Goal: Task Accomplishment & Management: Complete application form

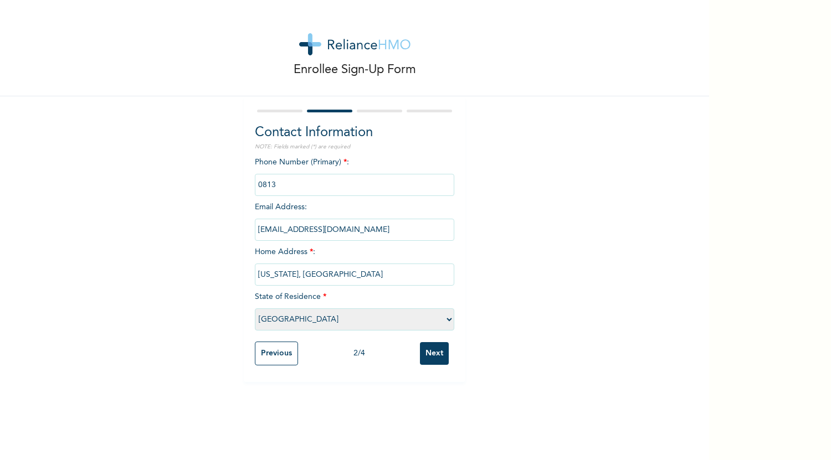
select select "25"
click at [345, 172] on div "Phone Number (Primary) * : Email Address : blessingnwokorogu@gmail.com Home Add…" at bounding box center [354, 247] width 199 height 180
click at [291, 184] on input "phone" at bounding box center [354, 185] width 199 height 22
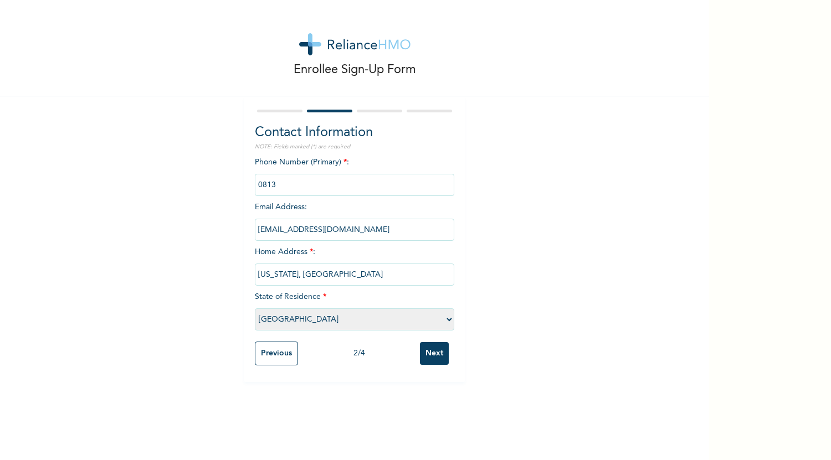
click at [291, 184] on input "phone" at bounding box center [354, 185] width 199 height 22
click at [309, 183] on input "phone" at bounding box center [354, 185] width 199 height 22
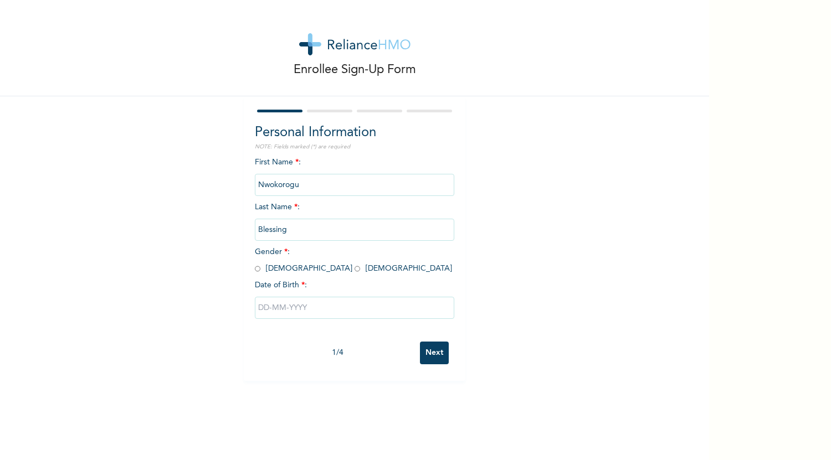
click at [355, 271] on input "radio" at bounding box center [358, 269] width 6 height 11
radio input "true"
click at [262, 310] on input "text" at bounding box center [354, 308] width 199 height 22
select select "8"
click at [677, 121] on div "Enrollee Sign-Up Form Personal Information NOTE: Fields marked (*) are required…" at bounding box center [354, 190] width 709 height 381
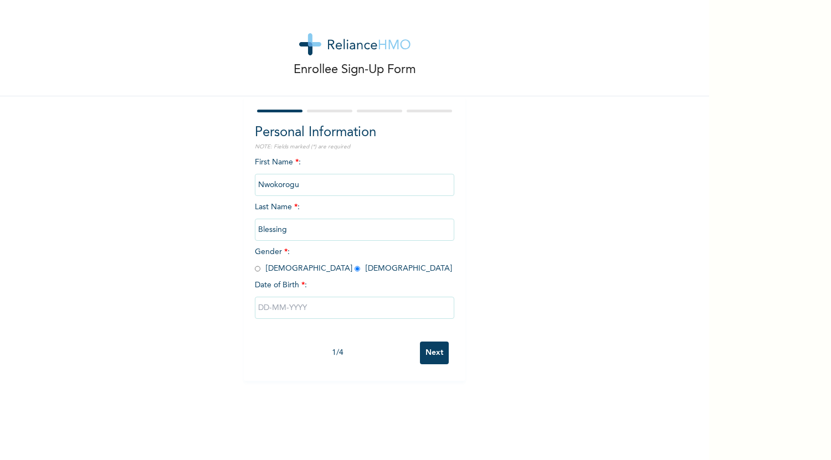
click at [259, 306] on input "text" at bounding box center [354, 308] width 199 height 22
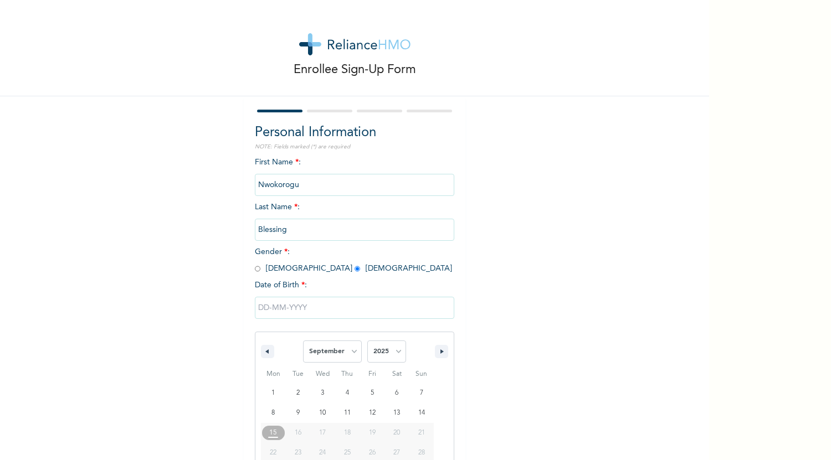
scroll to position [43, 0]
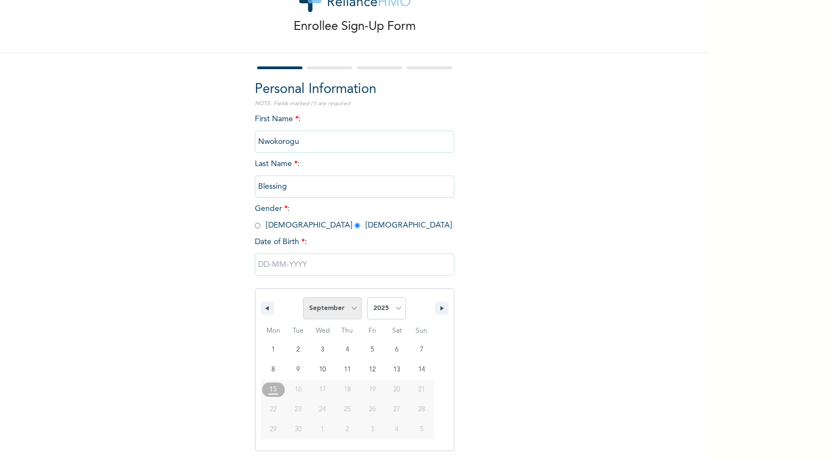
click at [352, 308] on select "January February March April May June July August September October November De…" at bounding box center [332, 309] width 59 height 22
select select "4"
click at [303, 298] on select "January February March April May June July August September October November De…" at bounding box center [332, 309] width 59 height 22
type input "05/12/2025"
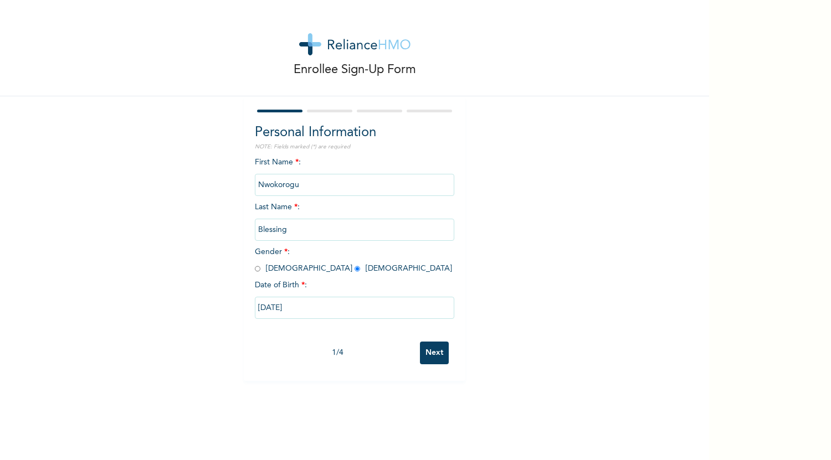
scroll to position [0, 0]
click at [273, 305] on input "05/12/2025" at bounding box center [354, 308] width 199 height 22
select select "4"
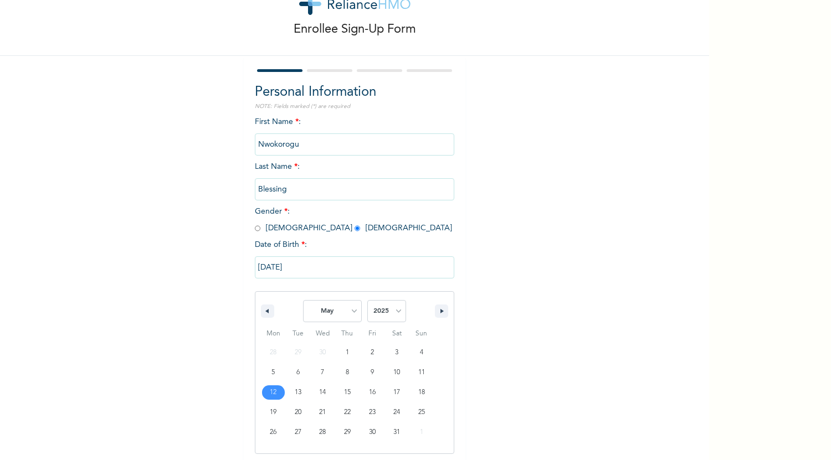
scroll to position [43, 0]
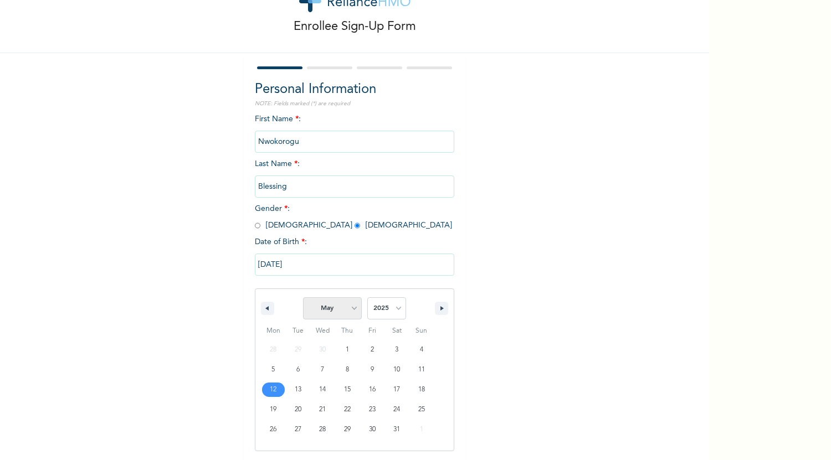
click at [331, 308] on select "January February March April May June July August September October November De…" at bounding box center [332, 309] width 59 height 22
click at [303, 298] on select "January February March April May June July August September October November De…" at bounding box center [332, 309] width 59 height 22
click at [373, 306] on select "2025 2024 2023 2022 2021 2020 2019 2018 2017 2016 2015 2014 2013 2012 2011 2010…" at bounding box center [386, 309] width 39 height 22
select select "2000"
click at [367, 298] on select "2025 2024 2023 2022 2021 2020 2019 2018 2017 2016 2015 2014 2013 2012 2011 2010…" at bounding box center [386, 309] width 39 height 22
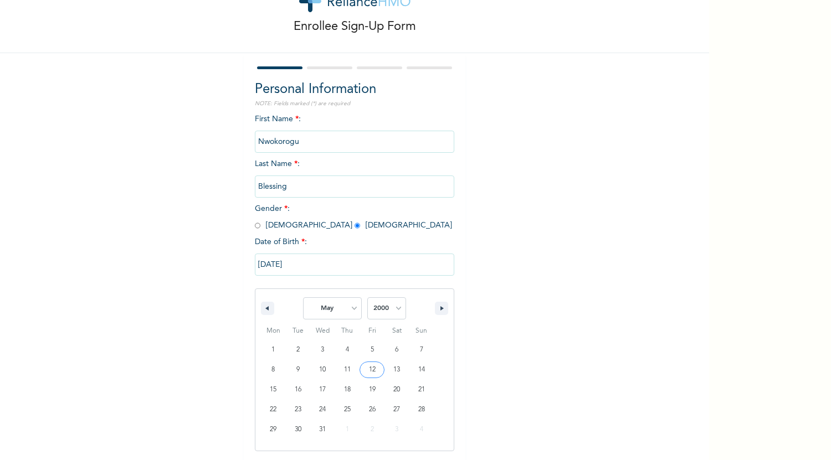
type input "[DATE]"
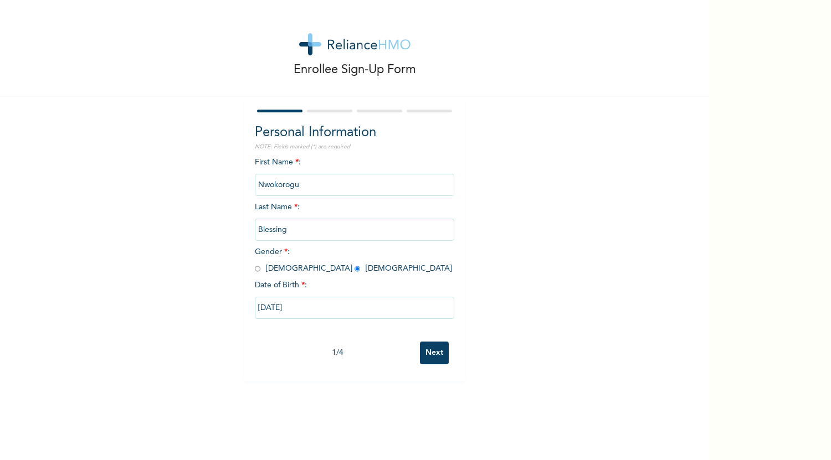
click at [427, 356] on input "Next" at bounding box center [434, 353] width 29 height 23
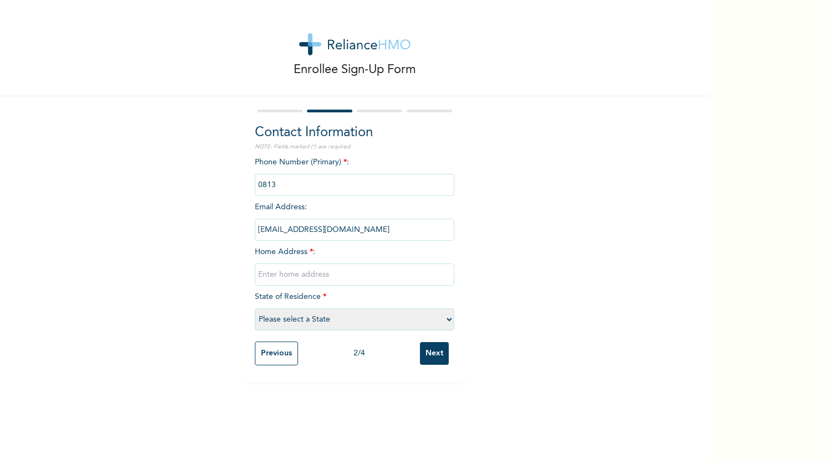
click at [279, 186] on input "phone" at bounding box center [354, 185] width 199 height 22
click at [304, 177] on input "phone" at bounding box center [354, 185] width 199 height 22
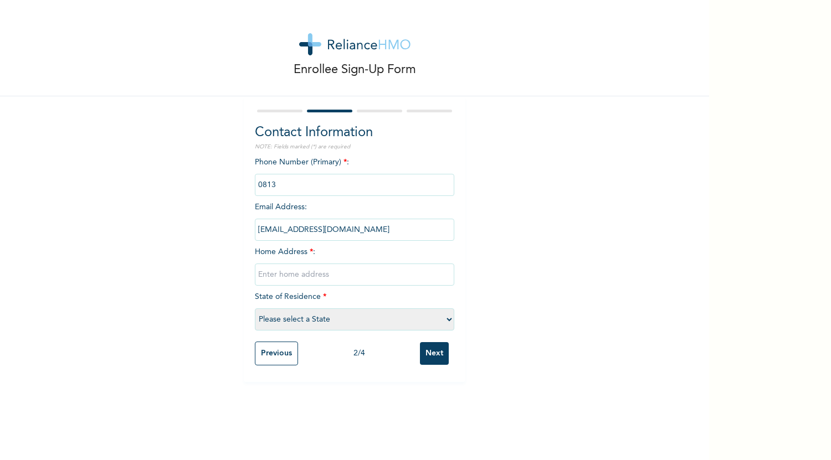
click at [304, 177] on input "phone" at bounding box center [354, 185] width 199 height 22
click at [285, 187] on input "phone" at bounding box center [354, 185] width 199 height 22
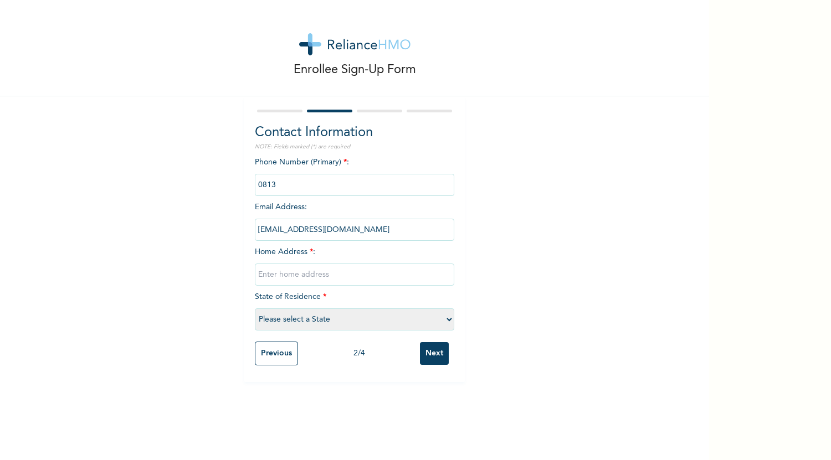
click at [285, 187] on input "phone" at bounding box center [354, 185] width 199 height 22
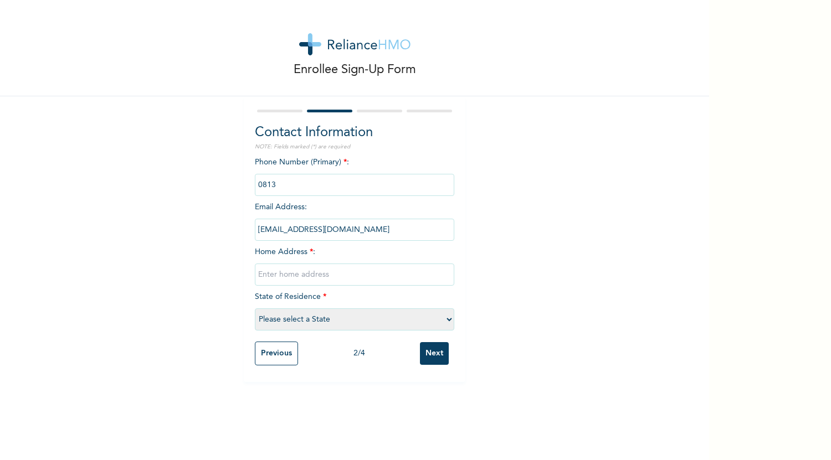
click at [285, 187] on input "phone" at bounding box center [354, 185] width 199 height 22
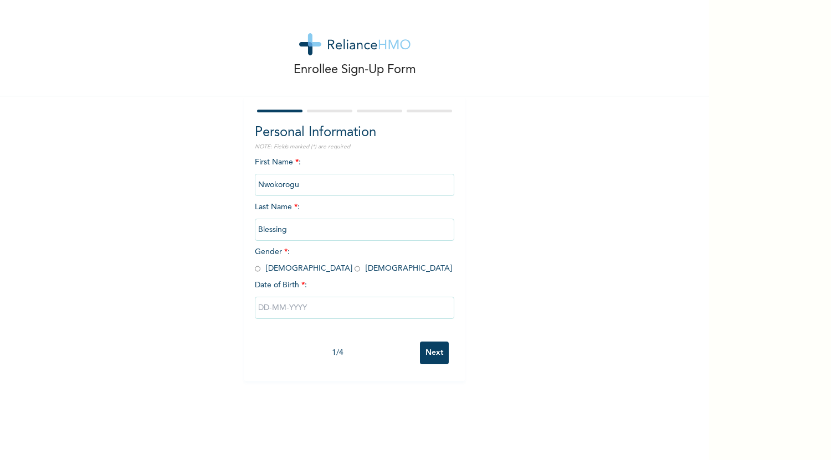
click at [355, 268] on input "radio" at bounding box center [358, 269] width 6 height 11
radio input "true"
click at [299, 308] on input "text" at bounding box center [354, 308] width 199 height 22
select select "8"
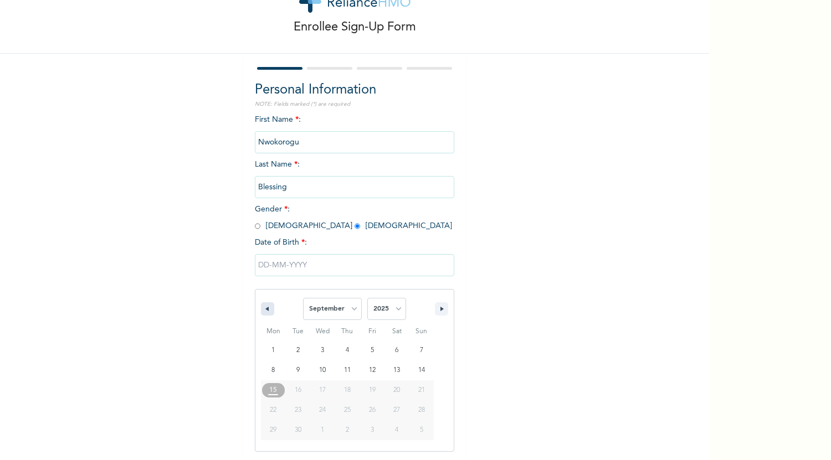
scroll to position [43, 0]
click at [375, 310] on select "2025 2024 2023 2022 2021 2020 2019 2018 2017 2016 2015 2014 2013 2012 2011 2010…" at bounding box center [386, 309] width 39 height 22
select select "2000"
click at [367, 298] on select "2025 2024 2023 2022 2021 2020 2019 2018 2017 2016 2015 2014 2013 2012 2011 2010…" at bounding box center [386, 309] width 39 height 22
click at [350, 306] on select "January February March April May June July August September October November De…" at bounding box center [332, 309] width 59 height 22
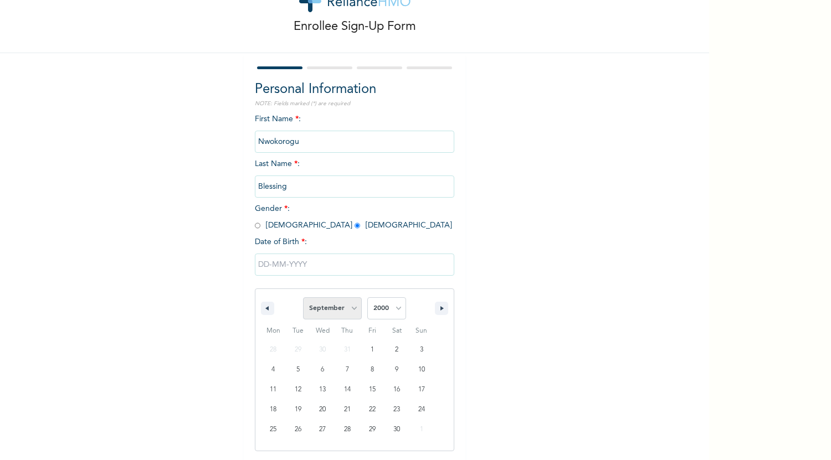
select select "4"
click at [303, 298] on select "January February March April May June July August September October November De…" at bounding box center [332, 309] width 59 height 22
type input "[DATE]"
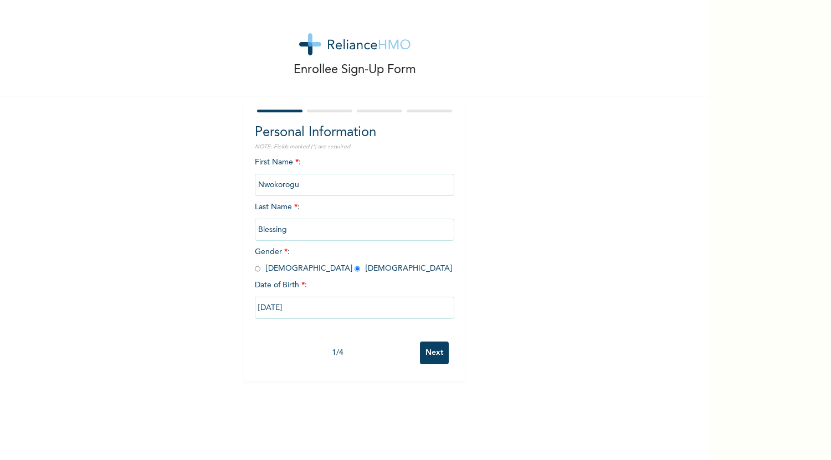
click at [427, 357] on input "Next" at bounding box center [434, 353] width 29 height 23
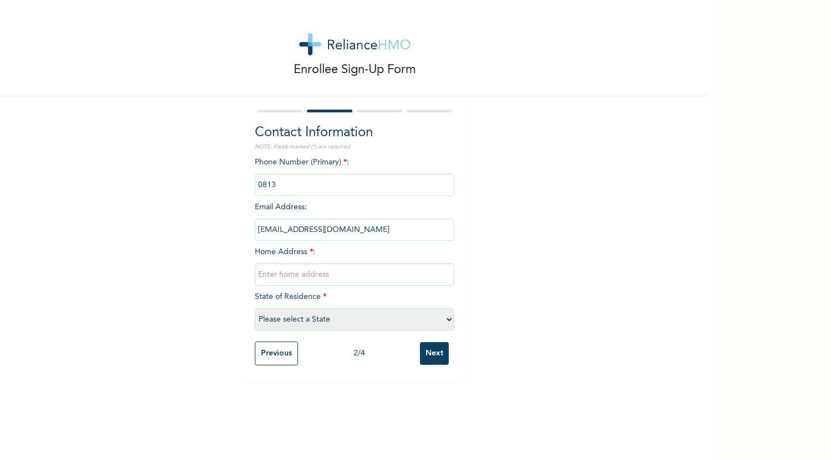
click at [304, 185] on input "phone" at bounding box center [354, 185] width 199 height 22
click at [358, 322] on select "Please select a State [PERSON_NAME] (FCT) [PERSON_NAME] Ibom [GEOGRAPHIC_DATA] …" at bounding box center [354, 320] width 199 height 22
select select "17"
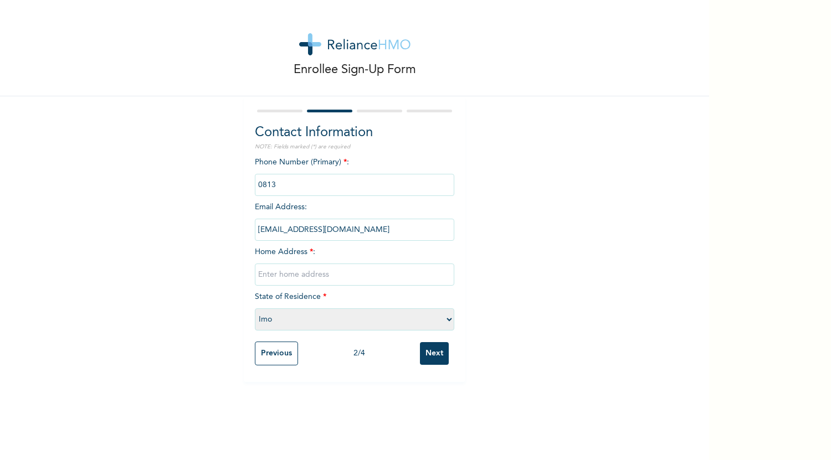
click at [255, 309] on select "Please select a State [PERSON_NAME] (FCT) [PERSON_NAME] Ibom [GEOGRAPHIC_DATA] …" at bounding box center [354, 320] width 199 height 22
click at [327, 273] on input "text" at bounding box center [354, 275] width 199 height 22
click at [191, 232] on div "Enrollee Sign-Up Form Contact Information NOTE: Fields marked (*) are required …" at bounding box center [354, 191] width 709 height 382
click at [324, 275] on input "text" at bounding box center [354, 275] width 199 height 22
type input "[STREET_ADDRESS][US_STATE]"
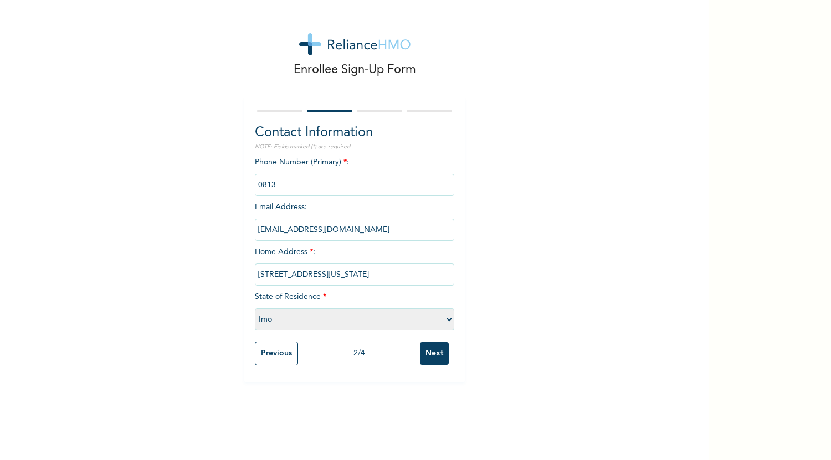
click at [352, 182] on input "phone" at bounding box center [354, 185] width 199 height 22
click at [287, 178] on input "phone" at bounding box center [354, 185] width 199 height 22
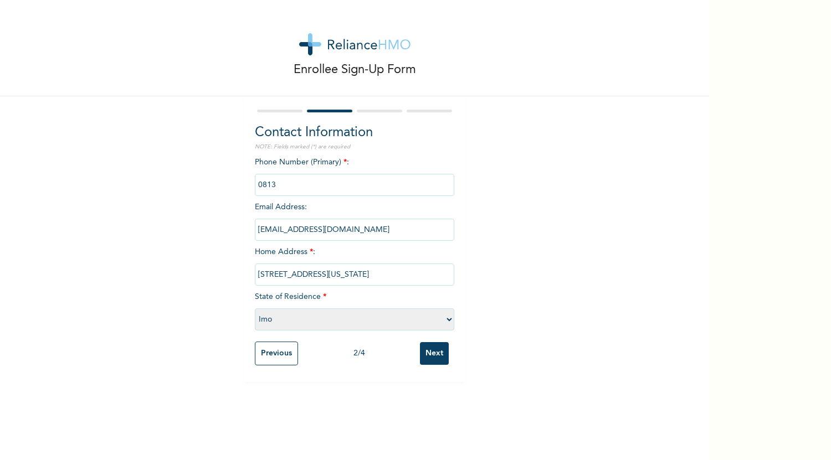
click at [288, 178] on input "phone" at bounding box center [354, 185] width 199 height 22
click at [302, 181] on input "phone" at bounding box center [354, 185] width 199 height 22
click at [433, 356] on input "Next" at bounding box center [434, 353] width 29 height 23
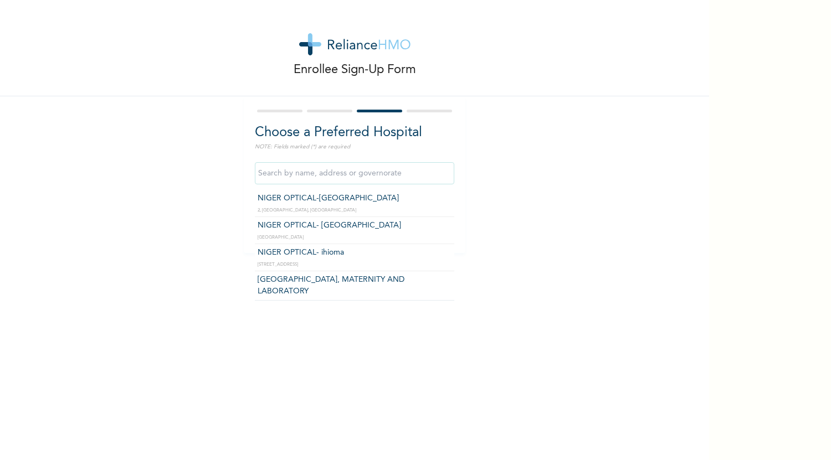
click at [263, 176] on input "text" at bounding box center [354, 173] width 199 height 22
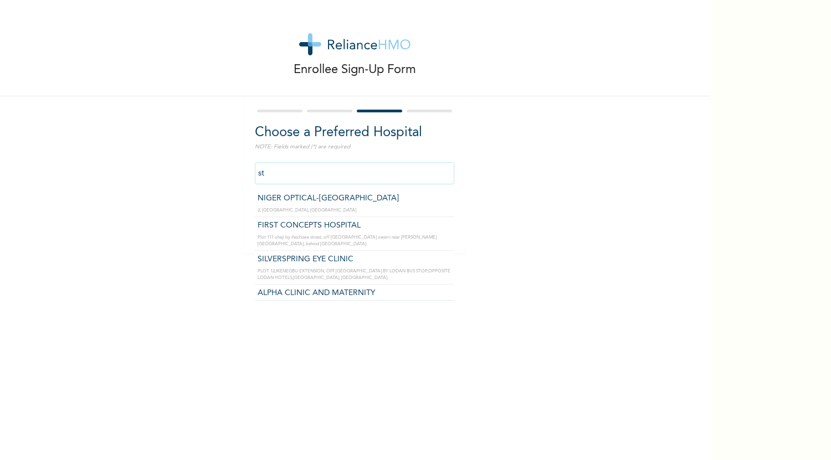
type input "s"
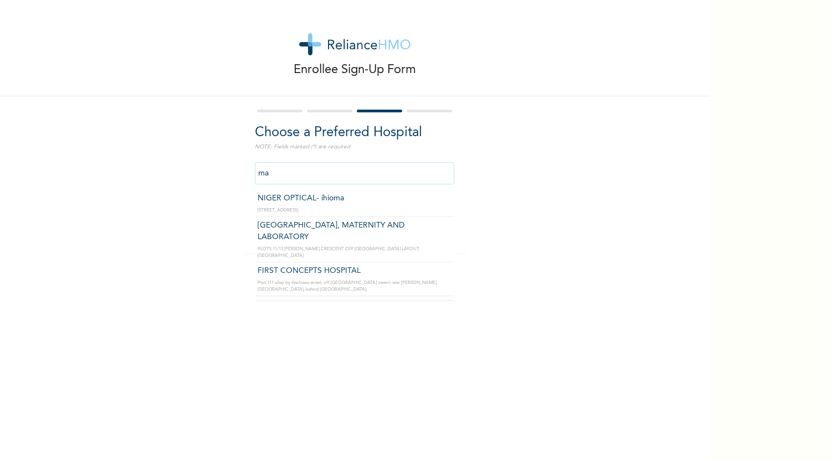
type input "m"
type input "M"
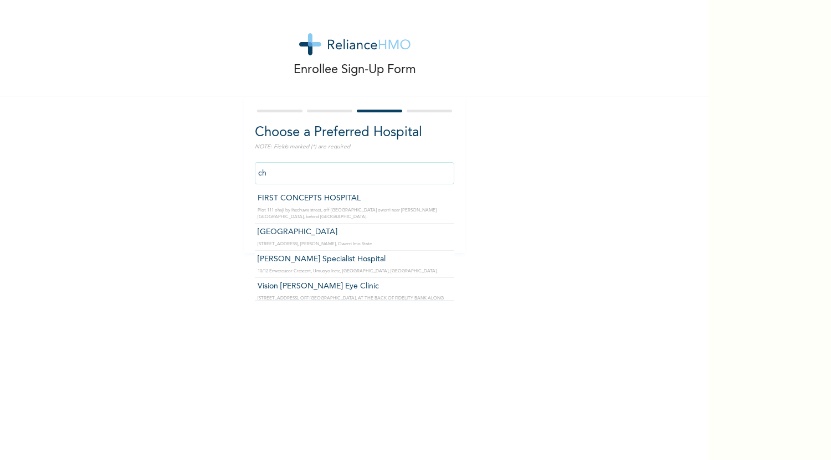
type input "c"
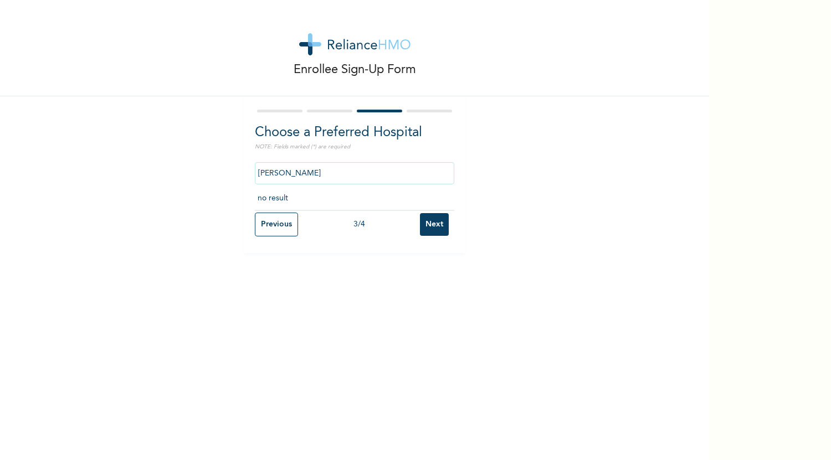
type input "[PERSON_NAME]"
click at [274, 224] on input "Previous" at bounding box center [276, 225] width 43 height 24
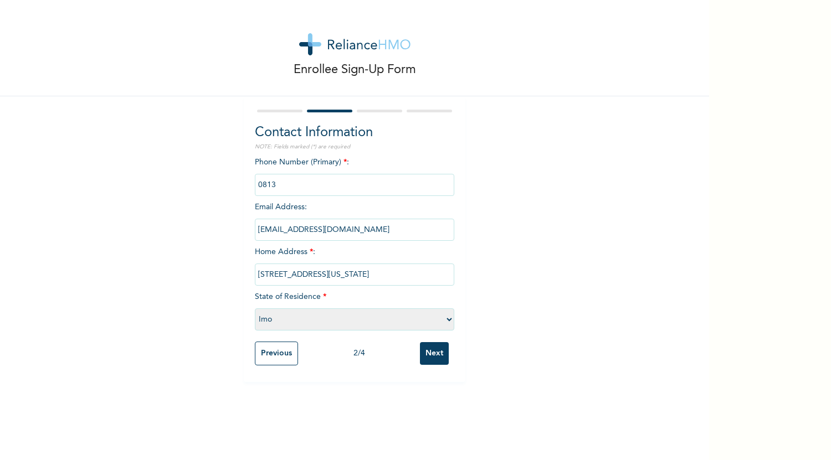
click at [473, 252] on div "Enrollee Sign-Up Form Contact Information NOTE: Fields marked (*) are required …" at bounding box center [354, 191] width 709 height 382
click at [306, 311] on select "Please select a State [PERSON_NAME] (FCT) [PERSON_NAME] Ibom [GEOGRAPHIC_DATA] …" at bounding box center [354, 320] width 199 height 22
select select "25"
click at [255, 309] on select "Please select a State [PERSON_NAME] (FCT) [PERSON_NAME] Ibom [GEOGRAPHIC_DATA] …" at bounding box center [354, 320] width 199 height 22
click at [444, 352] on input "Next" at bounding box center [434, 353] width 29 height 23
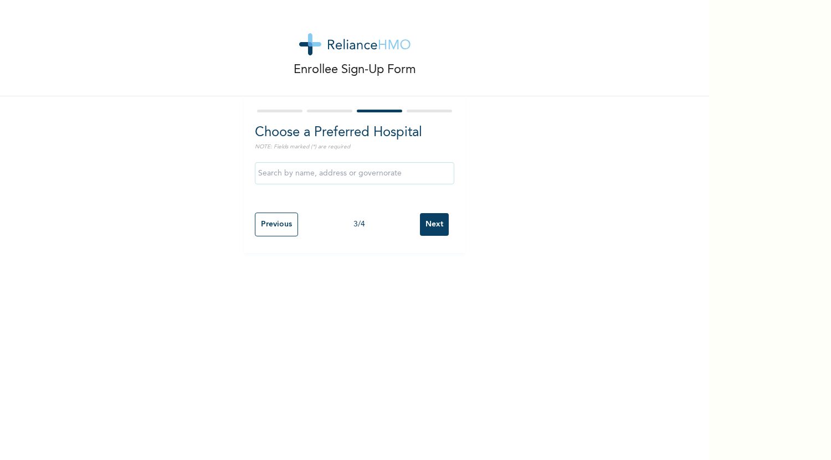
click at [331, 167] on input "text" at bounding box center [354, 173] width 199 height 22
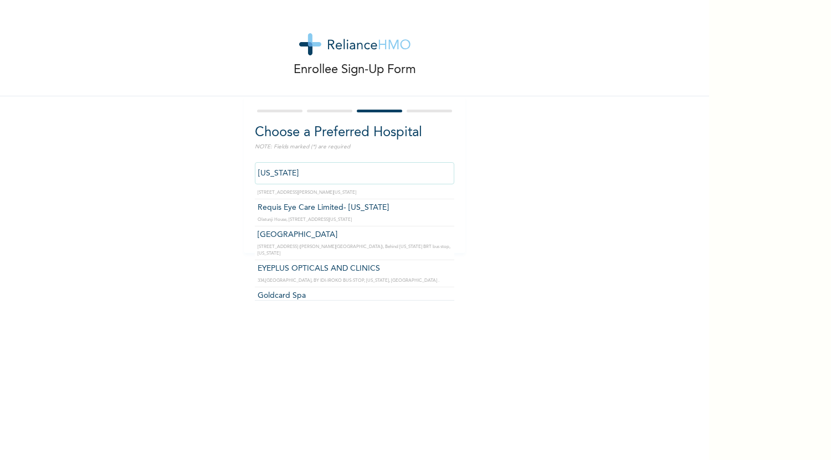
scroll to position [71, 0]
click at [370, 168] on input "[US_STATE]" at bounding box center [354, 173] width 199 height 22
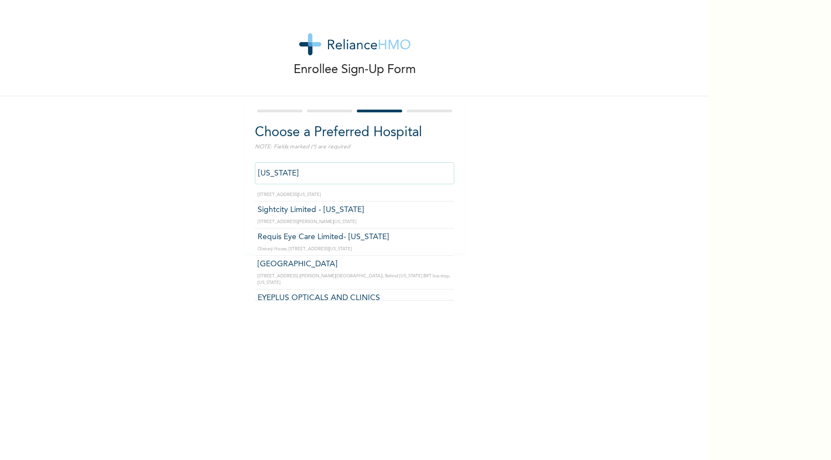
type input "Requis Eye Care Limited- [US_STATE]"
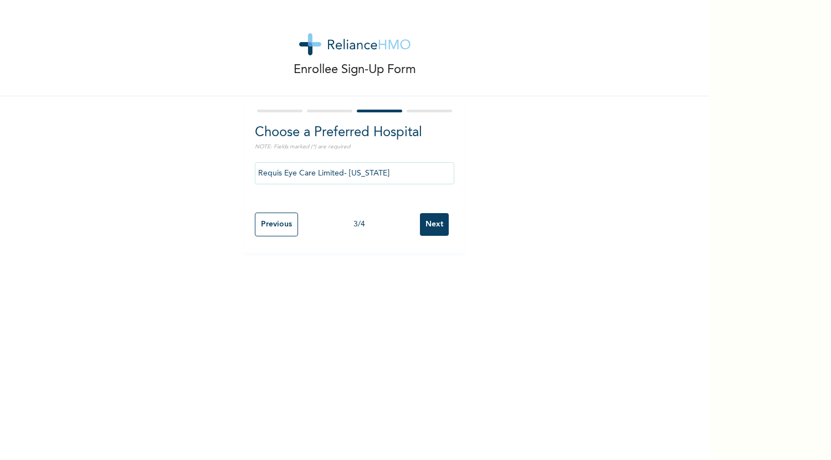
click at [437, 222] on input "Next" at bounding box center [434, 224] width 29 height 23
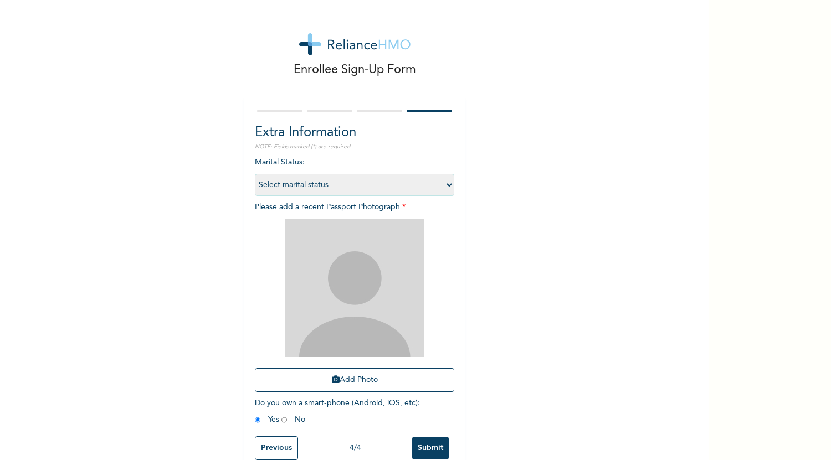
click at [363, 176] on select "Select marital status [DEMOGRAPHIC_DATA] Married [DEMOGRAPHIC_DATA] Widow/[DEMO…" at bounding box center [354, 185] width 199 height 22
click at [255, 174] on select "Select marital status [DEMOGRAPHIC_DATA] Married [DEMOGRAPHIC_DATA] Widow/[DEMO…" at bounding box center [354, 185] width 199 height 22
click at [344, 181] on select "Select marital status [DEMOGRAPHIC_DATA] Married [DEMOGRAPHIC_DATA] Widow/[DEMO…" at bounding box center [354, 185] width 199 height 22
select select "1"
click at [255, 174] on select "Select marital status [DEMOGRAPHIC_DATA] Married [DEMOGRAPHIC_DATA] Widow/[DEMO…" at bounding box center [354, 185] width 199 height 22
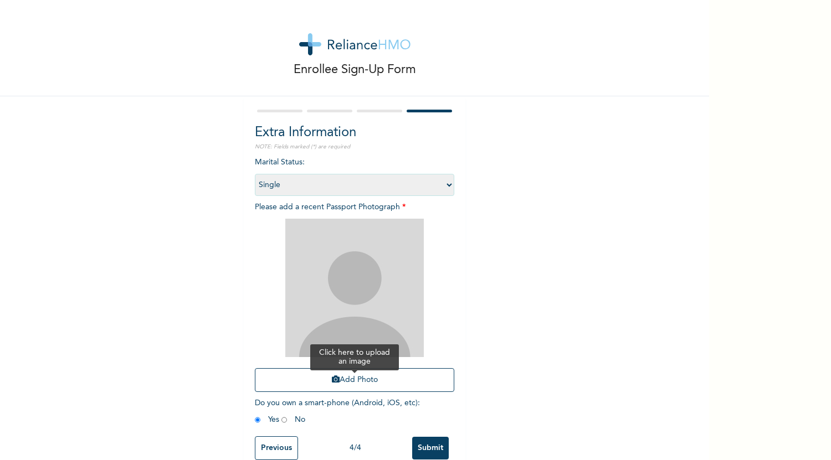
click at [365, 378] on button "Add Photo" at bounding box center [354, 380] width 199 height 24
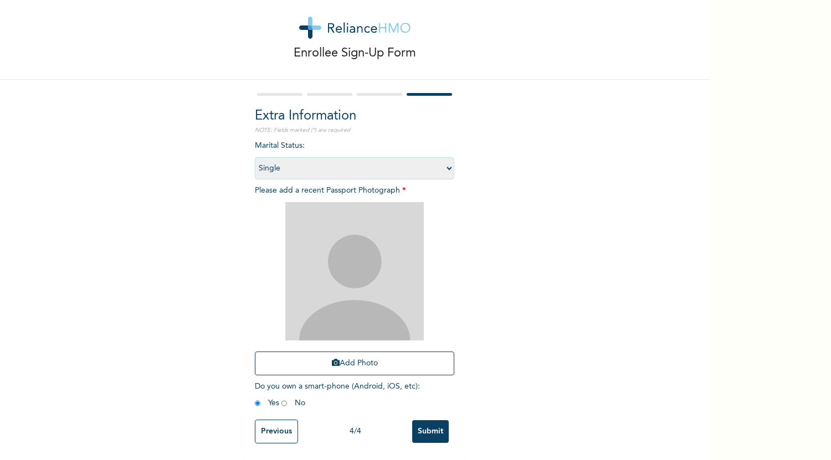
click at [428, 427] on input "Submit" at bounding box center [430, 432] width 37 height 23
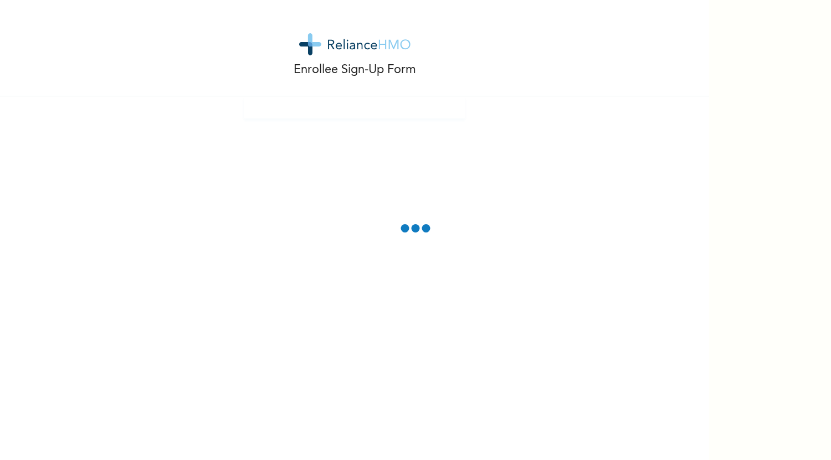
scroll to position [0, 0]
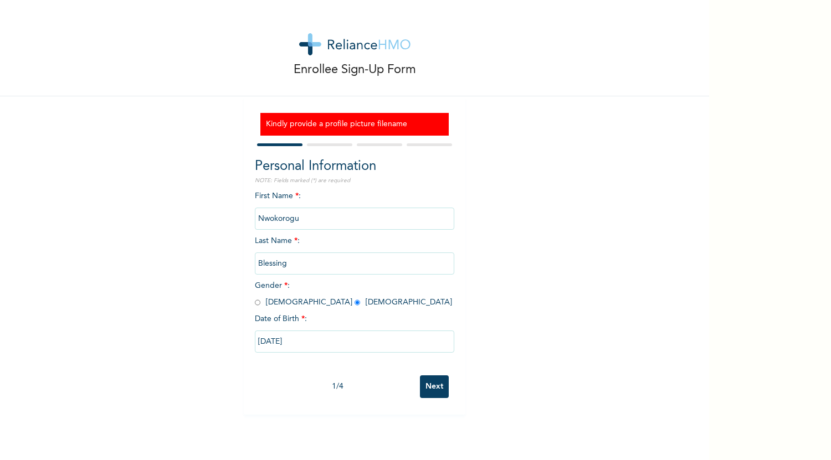
click at [434, 386] on input "Next" at bounding box center [434, 387] width 29 height 23
select select "25"
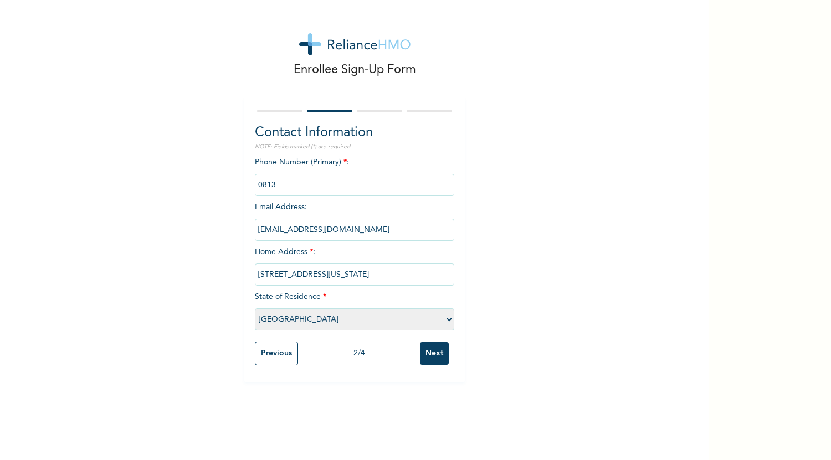
click at [426, 354] on input "Next" at bounding box center [434, 353] width 29 height 23
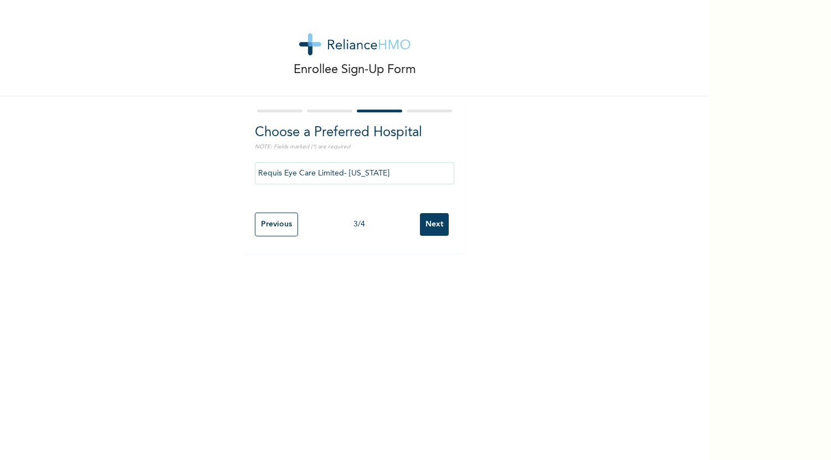
click at [429, 222] on input "Next" at bounding box center [434, 224] width 29 height 23
select select "1"
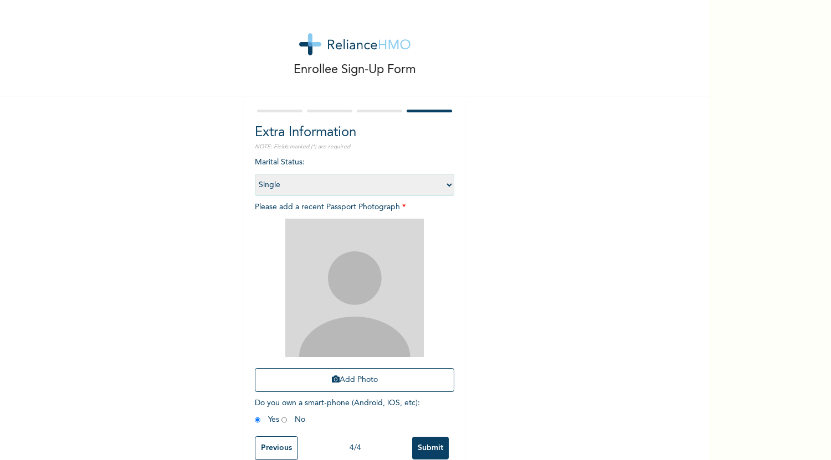
scroll to position [26, 0]
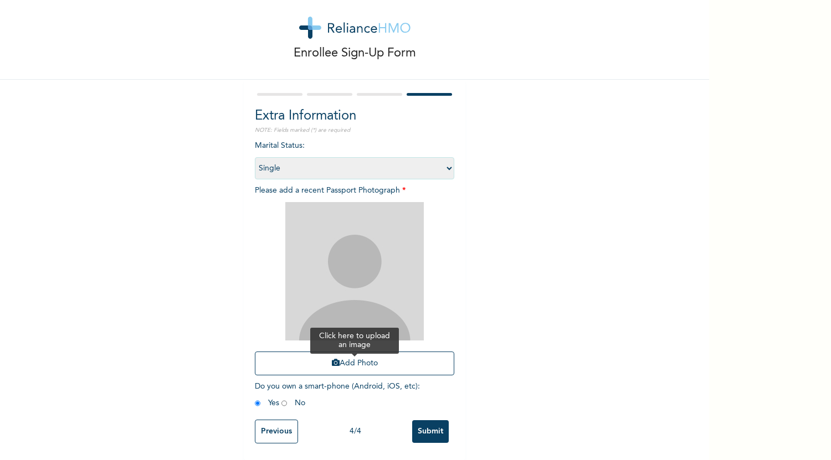
click at [372, 363] on button "Add Photo" at bounding box center [354, 364] width 199 height 24
click at [350, 352] on button "Add Photo" at bounding box center [354, 364] width 199 height 24
click at [311, 326] on img at bounding box center [354, 271] width 139 height 139
click at [407, 352] on button "Add Photo" at bounding box center [354, 364] width 199 height 24
click at [424, 352] on button "Add Photo" at bounding box center [354, 364] width 199 height 24
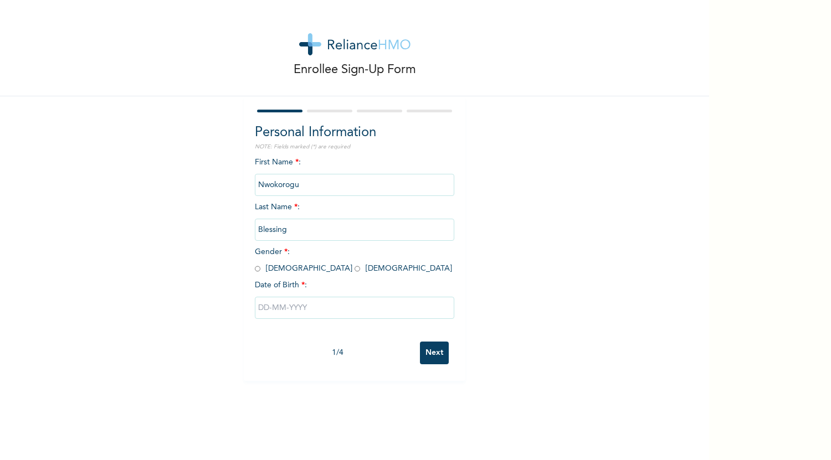
click at [288, 271] on span "Gender * : [DEMOGRAPHIC_DATA] [DEMOGRAPHIC_DATA]" at bounding box center [353, 260] width 197 height 24
click at [355, 267] on input "radio" at bounding box center [358, 269] width 6 height 11
radio input "true"
drag, startPoint x: 308, startPoint y: 308, endPoint x: 261, endPoint y: 311, distance: 46.7
click at [261, 311] on input "text" at bounding box center [354, 308] width 199 height 22
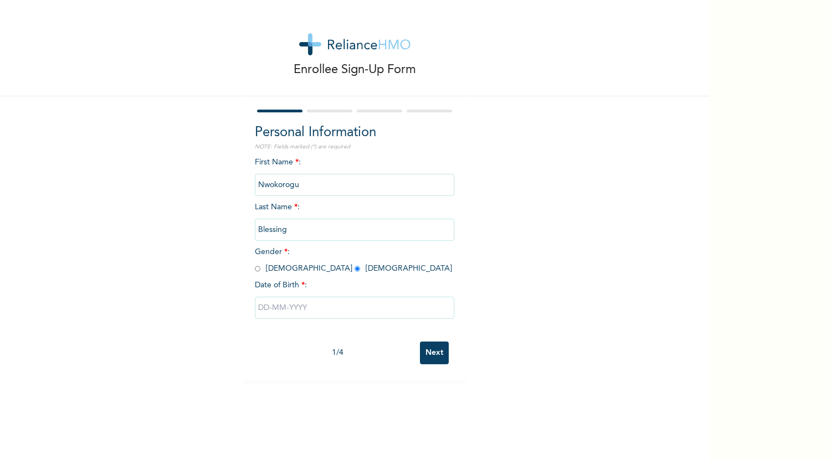
select select "8"
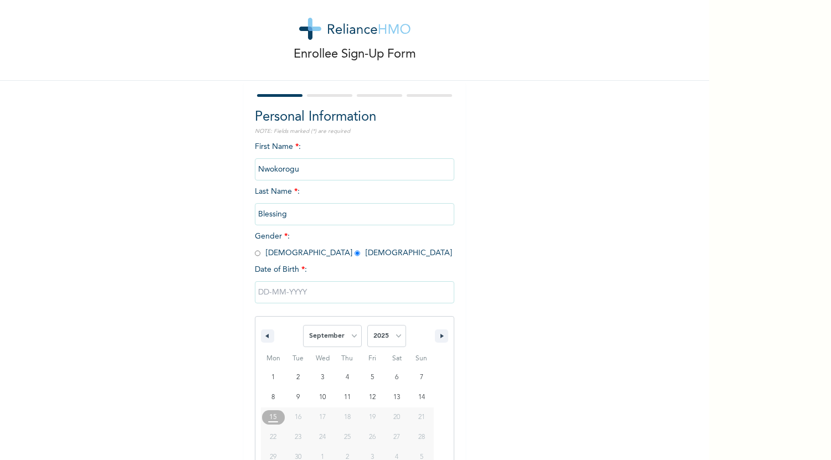
click at [261, 311] on div "January February March April May June July August September October November [D…" at bounding box center [354, 377] width 199 height 203
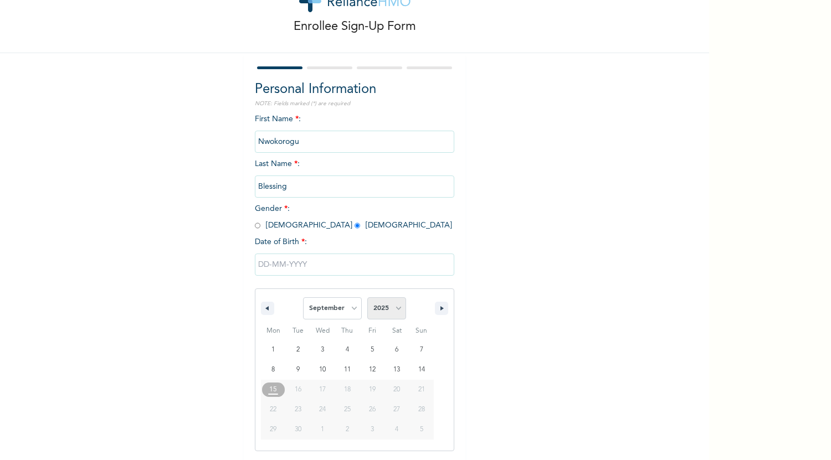
click at [382, 308] on select "2025 2024 2023 2022 2021 2020 2019 2018 2017 2016 2015 2014 2013 2012 2011 2010…" at bounding box center [386, 309] width 39 height 22
select select "2000"
click at [367, 298] on select "2025 2024 2023 2022 2021 2020 2019 2018 2017 2016 2015 2014 2013 2012 2011 2010…" at bounding box center [386, 309] width 39 height 22
click at [325, 303] on select "January February March April May June July August September October November De…" at bounding box center [332, 309] width 59 height 22
select select "4"
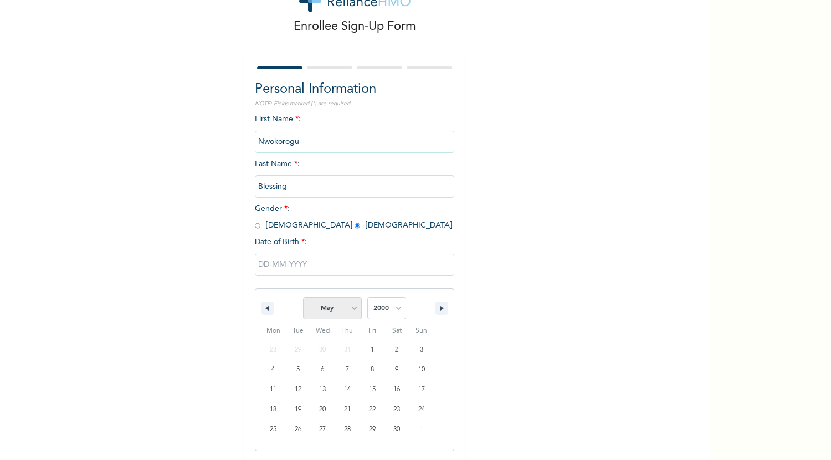
click at [303, 298] on select "January February March April May June July August September October November De…" at bounding box center [332, 309] width 59 height 22
type input "[DATE]"
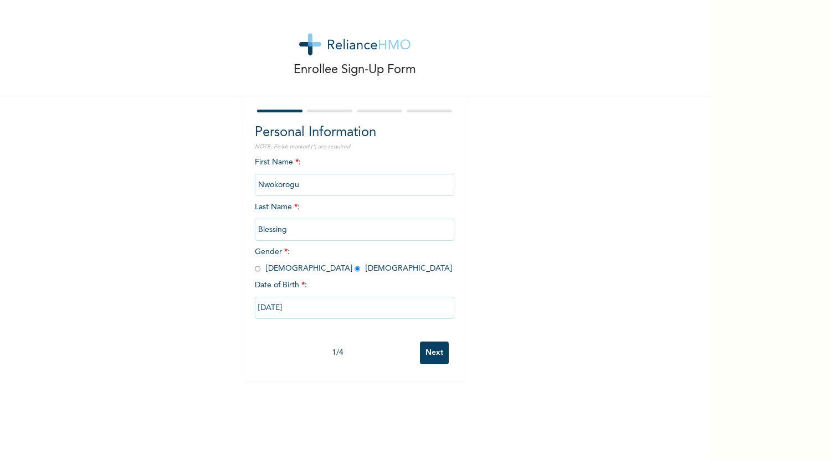
scroll to position [0, 0]
click at [427, 362] on input "Next" at bounding box center [434, 353] width 29 height 23
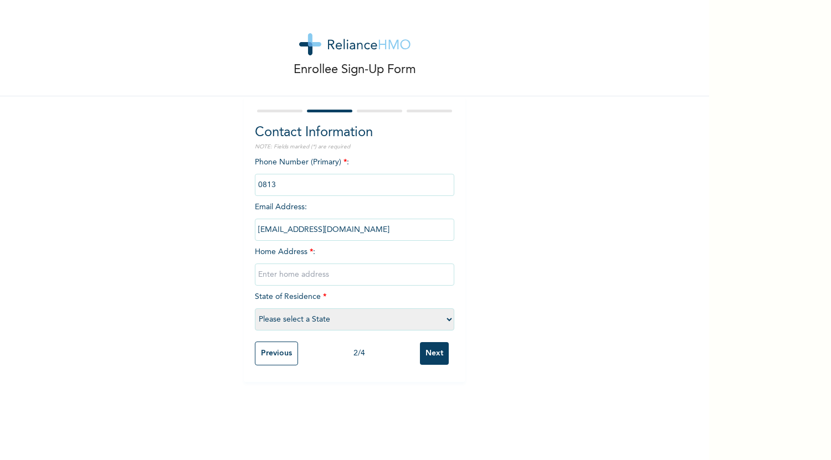
click at [318, 271] on input "text" at bounding box center [354, 275] width 199 height 22
type input "[STREET_ADDRESS][US_STATE]"
select select "25"
click at [432, 352] on input "Next" at bounding box center [434, 353] width 29 height 23
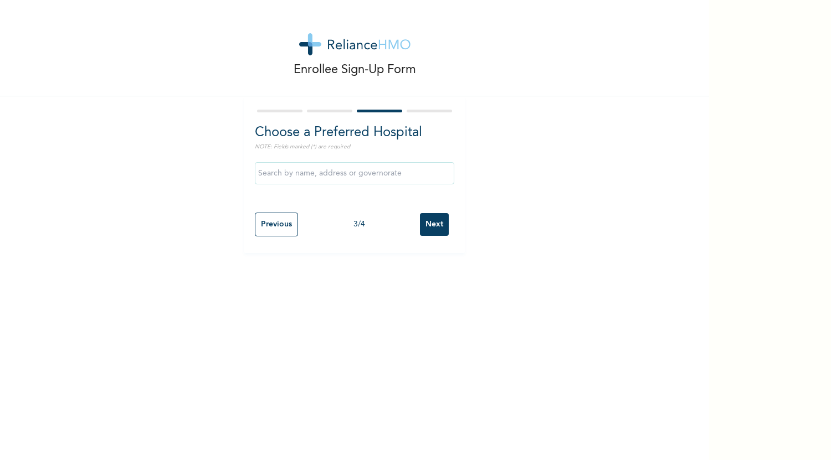
click at [350, 176] on input "text" at bounding box center [354, 173] width 199 height 22
click at [363, 175] on input "Ultimate Eye Clinic - Ikoyi" at bounding box center [354, 173] width 199 height 22
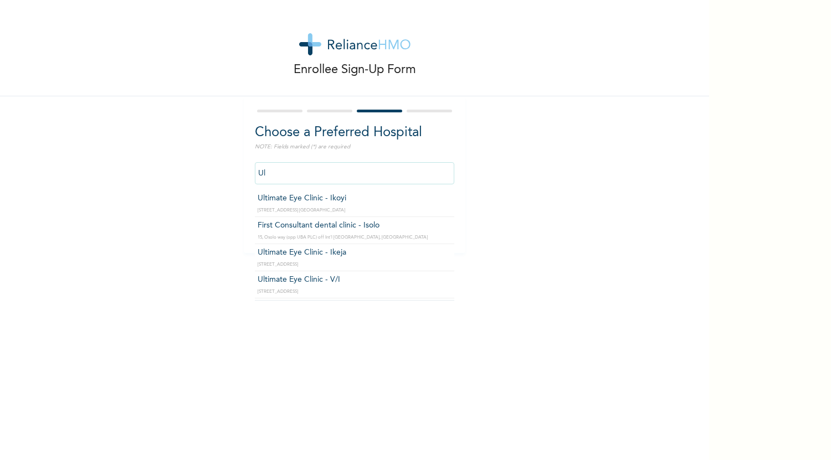
type input "U"
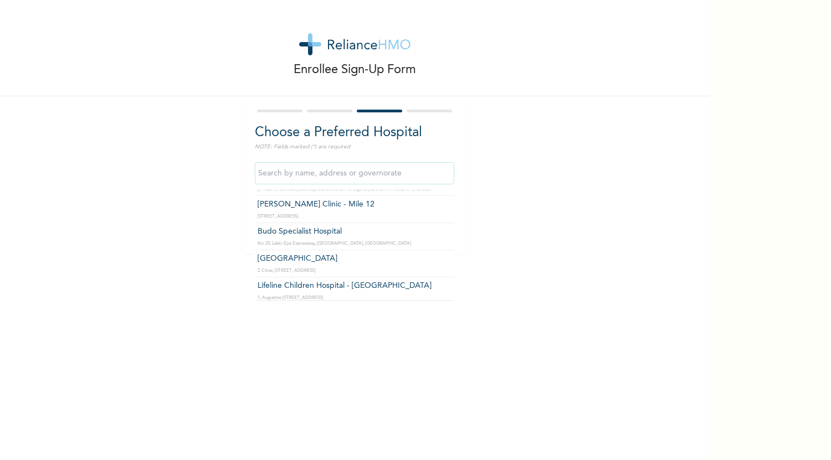
scroll to position [137, 0]
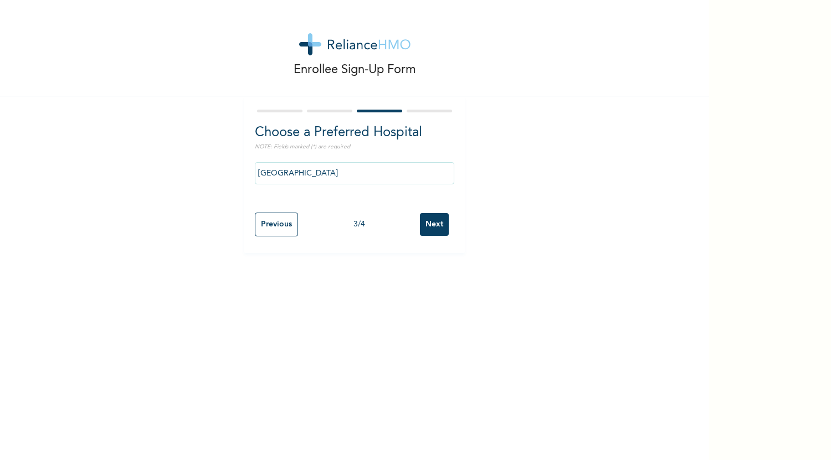
click at [313, 171] on input "[GEOGRAPHIC_DATA]" at bounding box center [354, 173] width 199 height 22
type input "E"
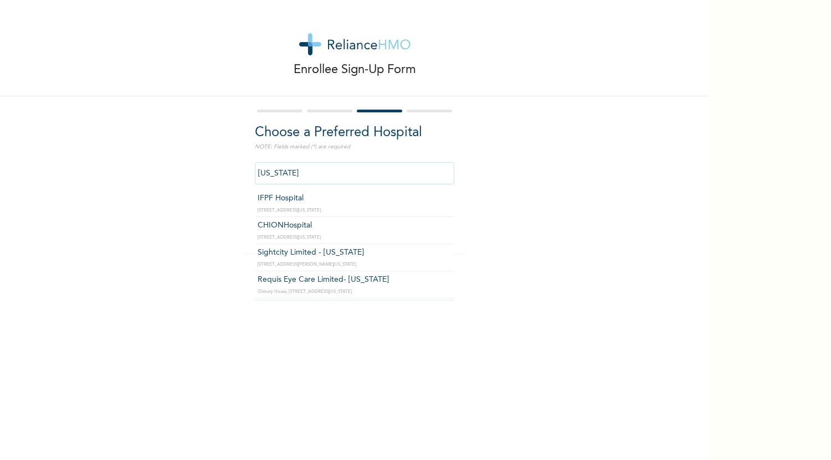
scroll to position [33, 0]
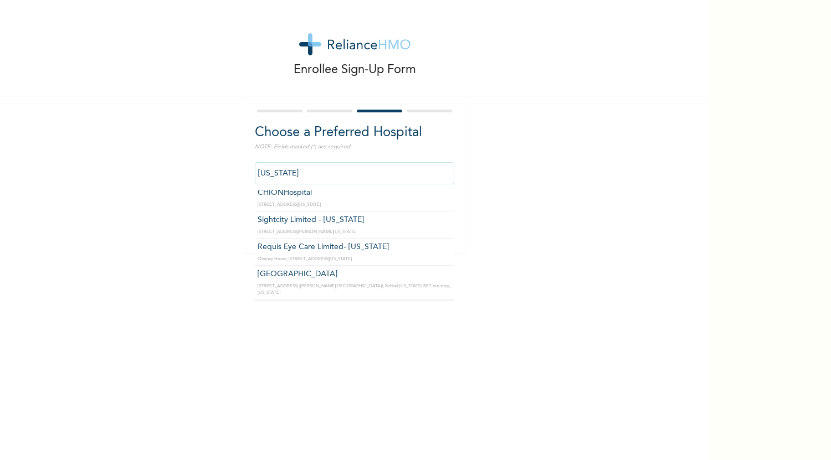
type input "Requis Eye Care Limited- [US_STATE]"
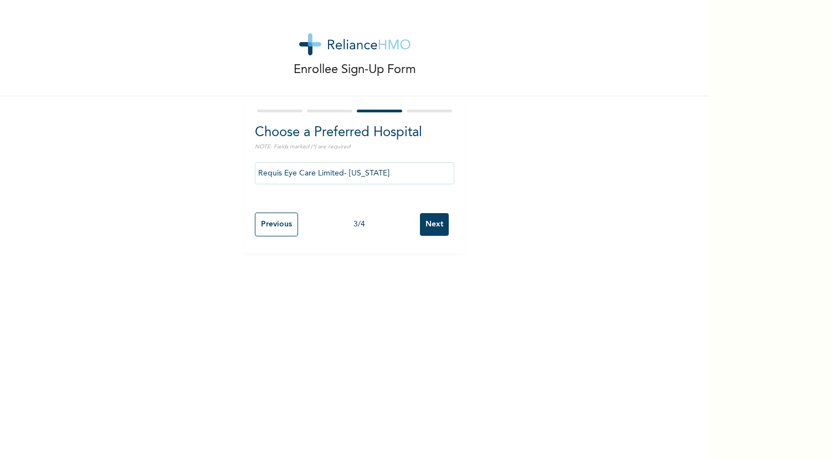
click at [424, 227] on input "Next" at bounding box center [434, 224] width 29 height 23
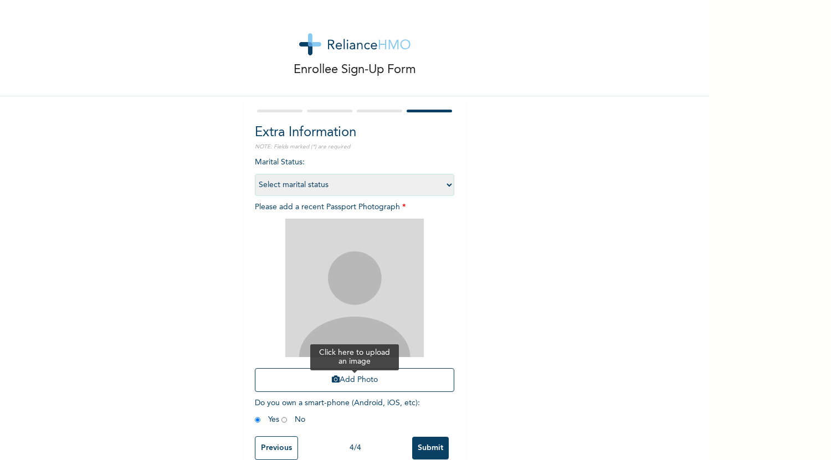
click at [341, 382] on button "Add Photo" at bounding box center [354, 380] width 199 height 24
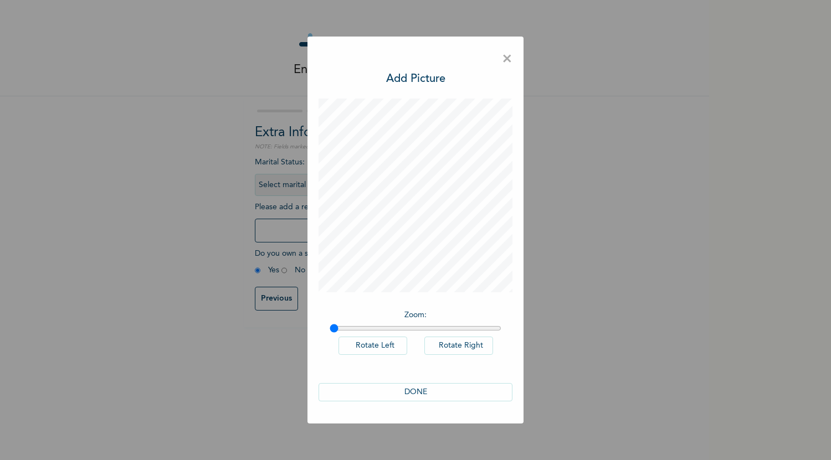
click at [400, 391] on button "DONE" at bounding box center [416, 392] width 194 height 18
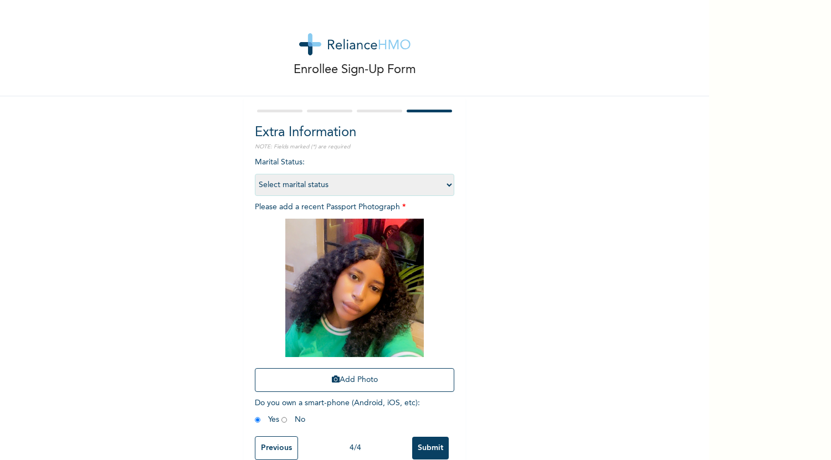
click at [300, 186] on select "Select marital status [DEMOGRAPHIC_DATA] Married [DEMOGRAPHIC_DATA] Widow/[DEMO…" at bounding box center [354, 185] width 199 height 22
select select "1"
click at [255, 174] on select "Select marital status [DEMOGRAPHIC_DATA] Married [DEMOGRAPHIC_DATA] Widow/[DEMO…" at bounding box center [354, 185] width 199 height 22
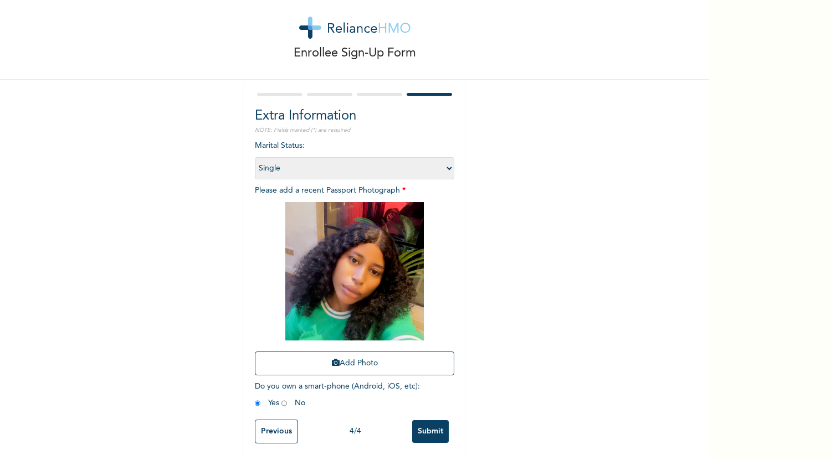
click at [425, 424] on input "Submit" at bounding box center [430, 432] width 37 height 23
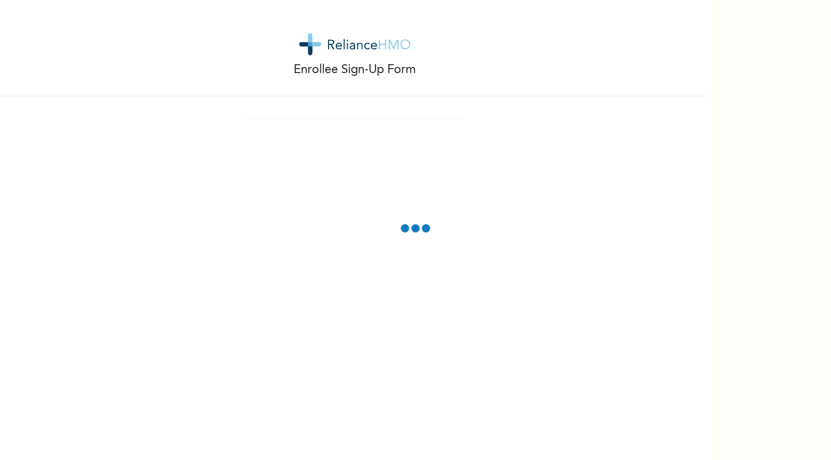
scroll to position [0, 0]
